Goal: Information Seeking & Learning: Stay updated

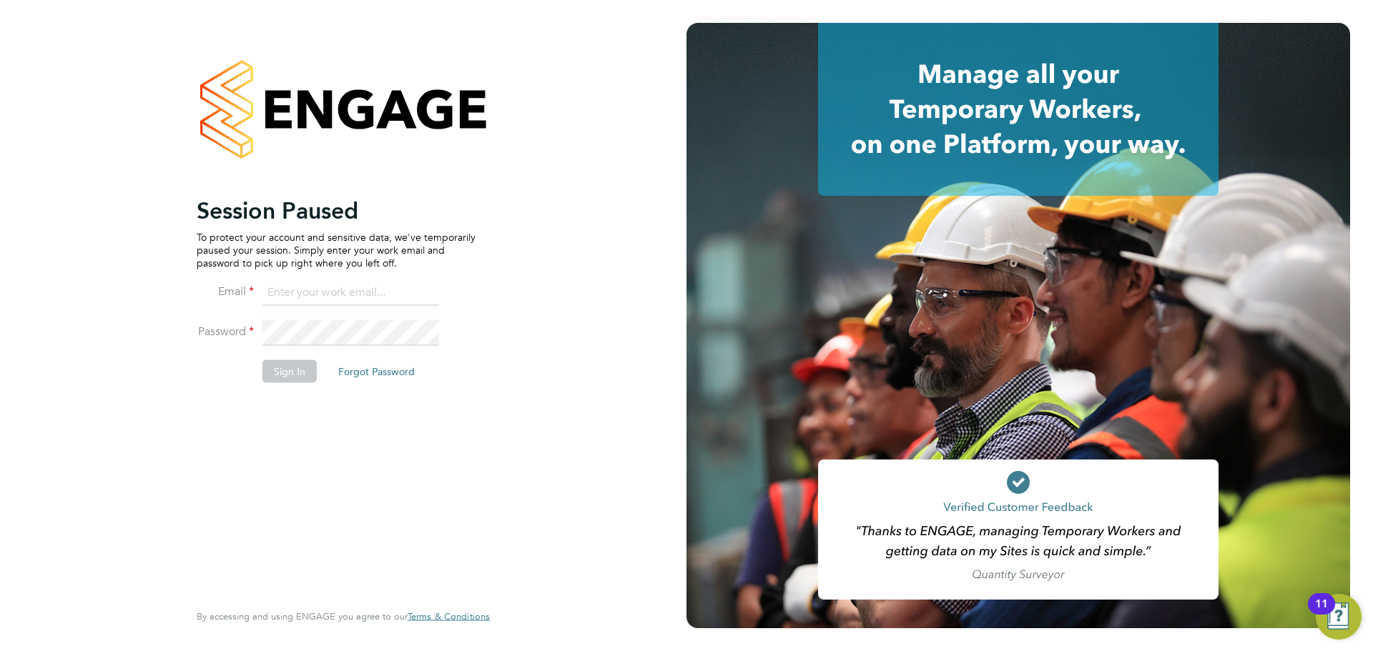
click at [295, 296] on input at bounding box center [350, 293] width 177 height 26
type input "[PERSON_NAME][EMAIL_ADDRESS][PERSON_NAME][DOMAIN_NAME]"
click at [284, 369] on button "Sign In" at bounding box center [289, 371] width 54 height 23
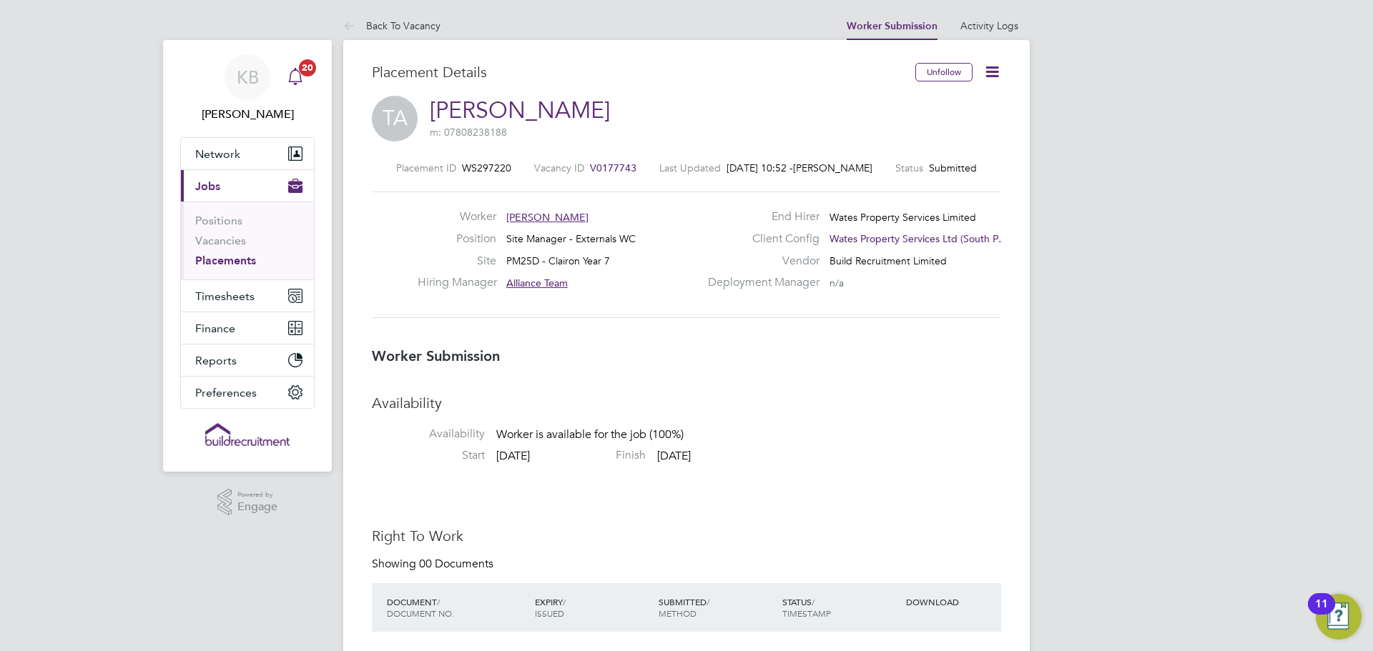
click at [290, 78] on icon "Main navigation" at bounding box center [295, 75] width 14 height 14
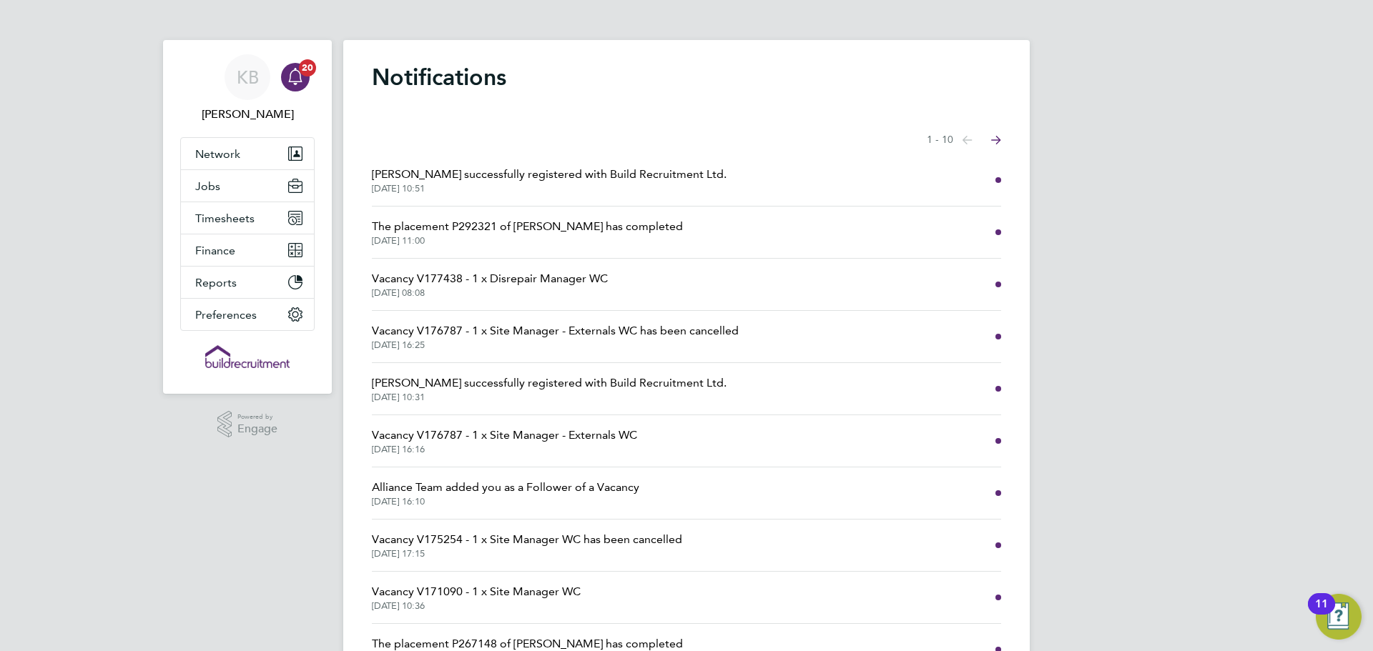
click at [435, 332] on span "Vacancy V176787 - 1 x Site Manager - Externals WC has been cancelled" at bounding box center [555, 330] width 367 height 17
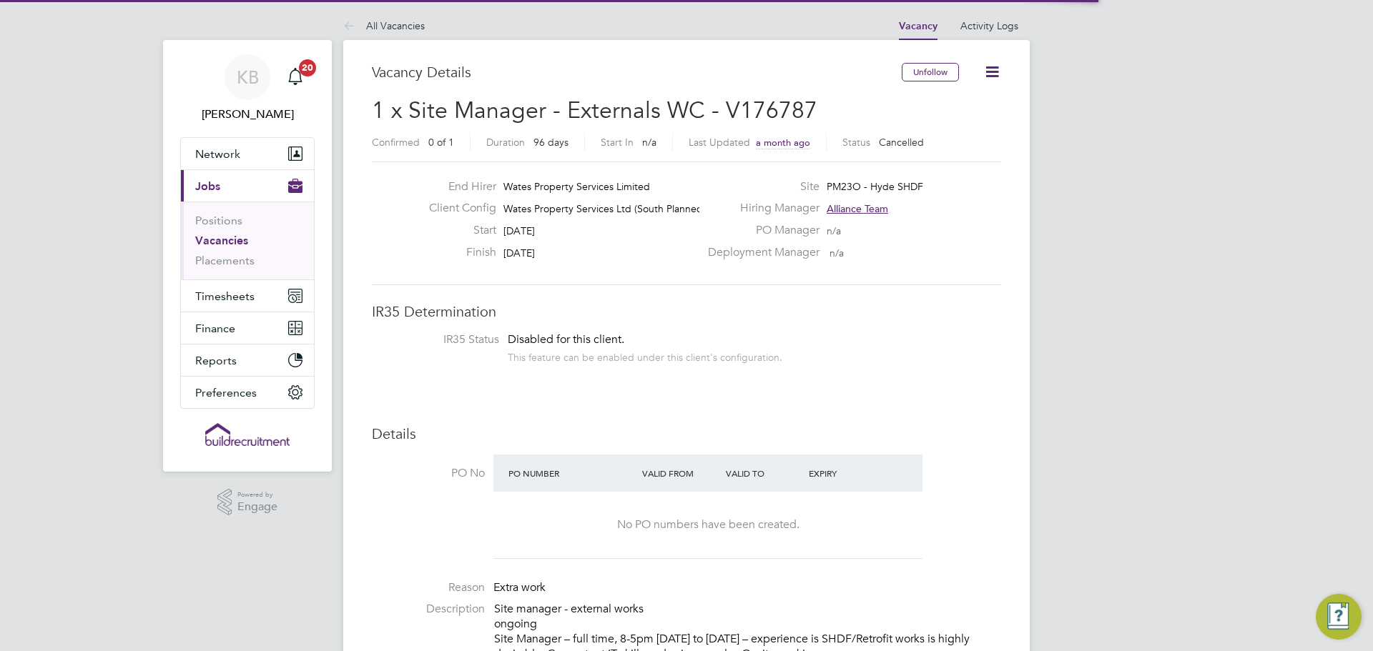
scroll to position [7, 7]
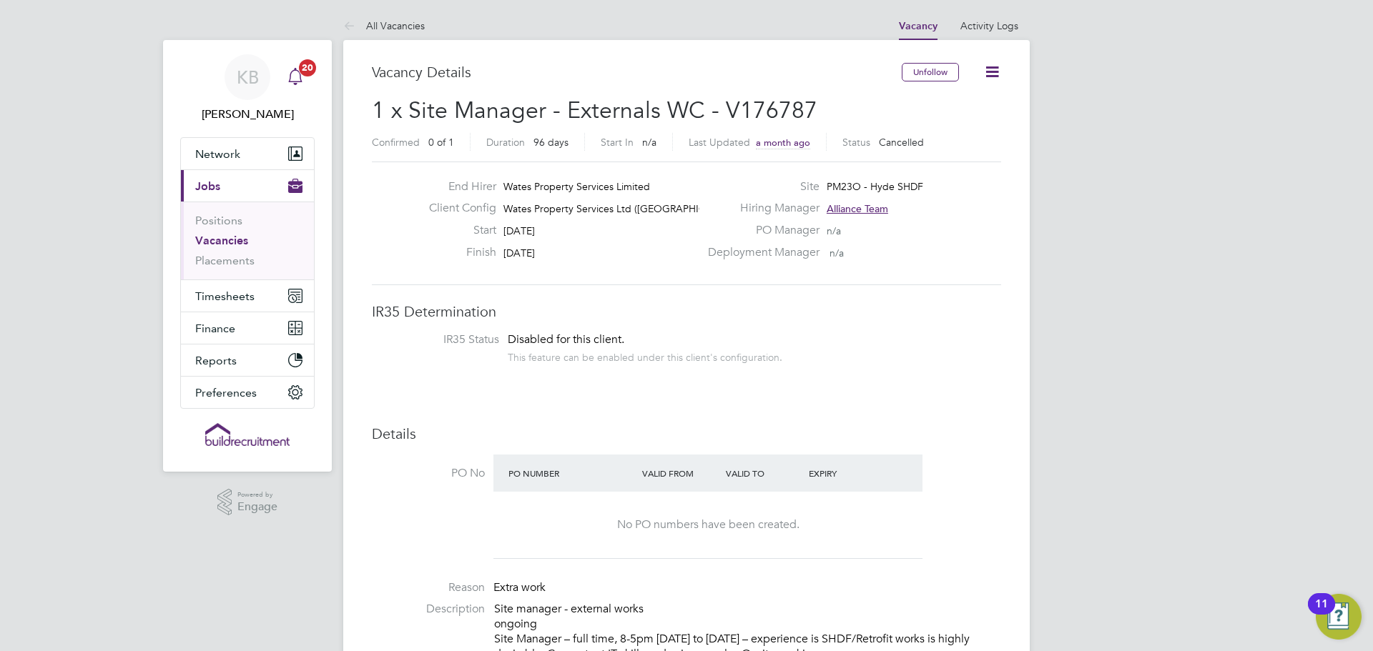
click at [299, 74] on icon "Main navigation" at bounding box center [295, 76] width 17 height 17
